Goal: Answer question/provide support

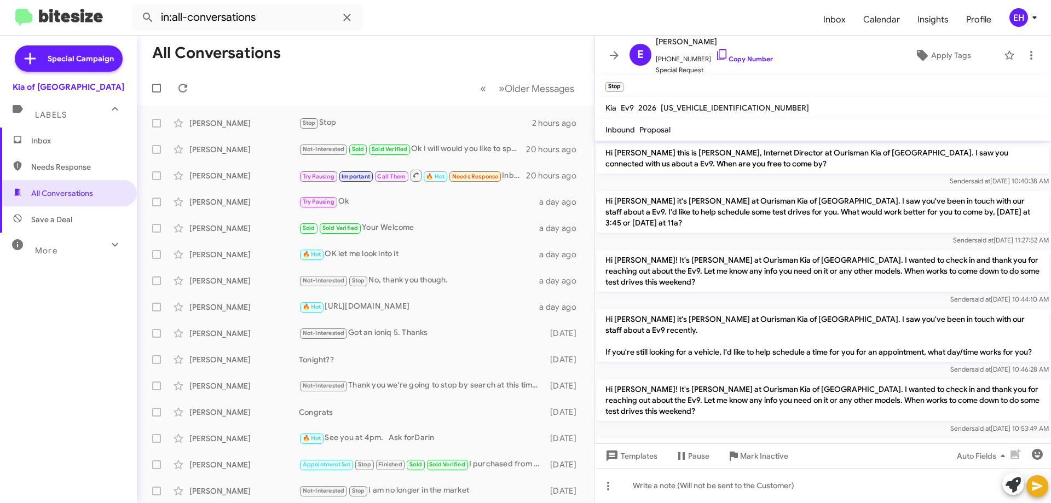
scroll to position [483, 0]
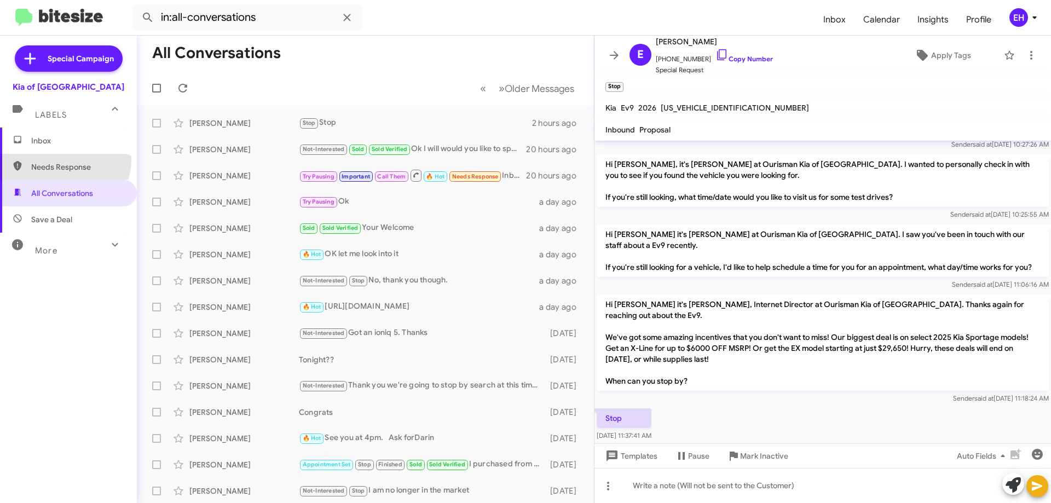
click at [59, 161] on span "Needs Response" at bounding box center [68, 167] width 137 height 26
type input "in:needs-response"
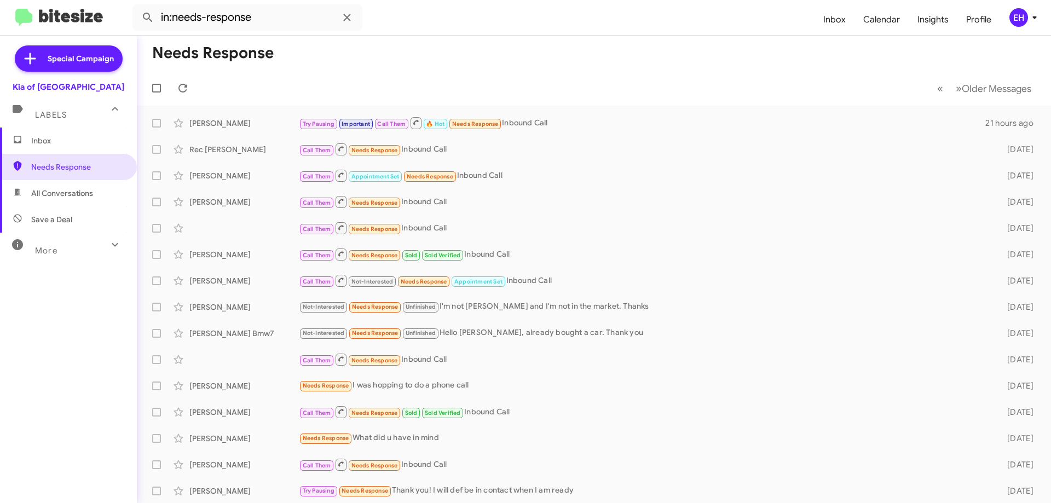
click at [57, 150] on span "Inbox" at bounding box center [68, 141] width 137 height 26
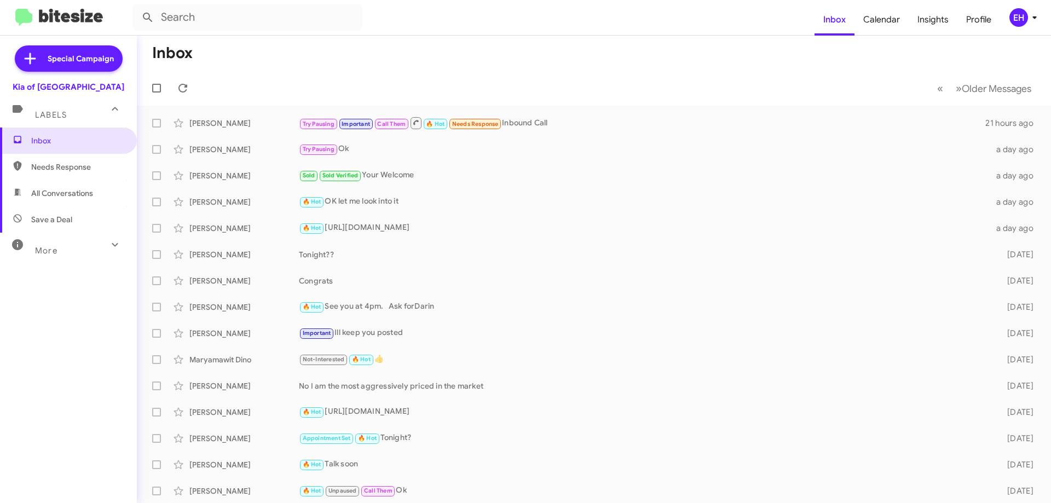
click at [49, 201] on span "All Conversations" at bounding box center [68, 193] width 137 height 26
type input "in:all-conversations"
